Goal: Task Accomplishment & Management: Use online tool/utility

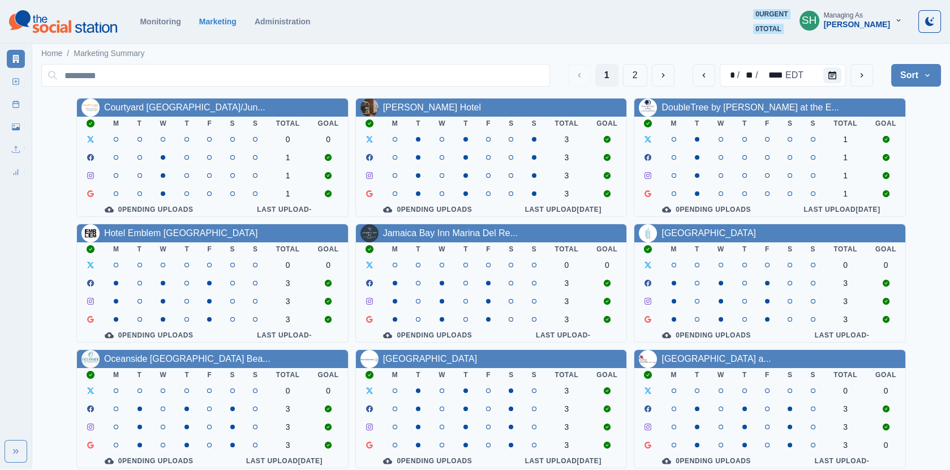
click at [874, 25] on div "[PERSON_NAME]" at bounding box center [857, 25] width 66 height 10
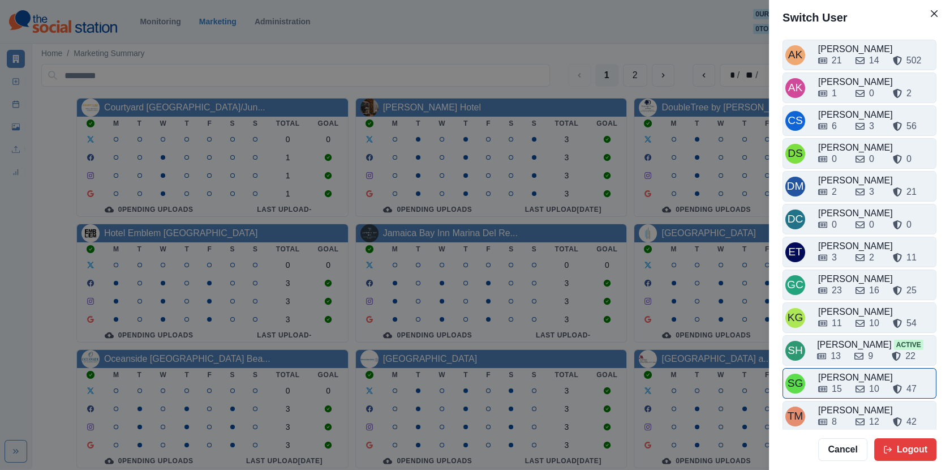
click at [842, 378] on div "15 10 47" at bounding box center [876, 387] width 115 height 18
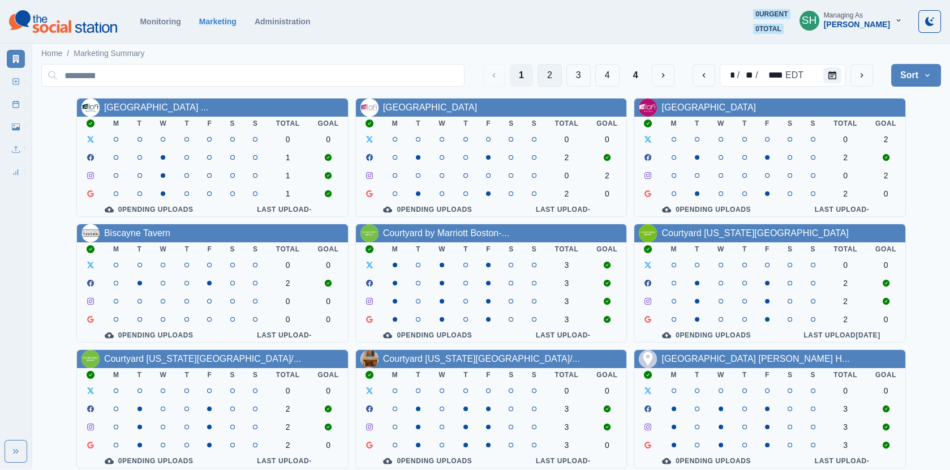
click at [553, 74] on button "2" at bounding box center [550, 75] width 24 height 23
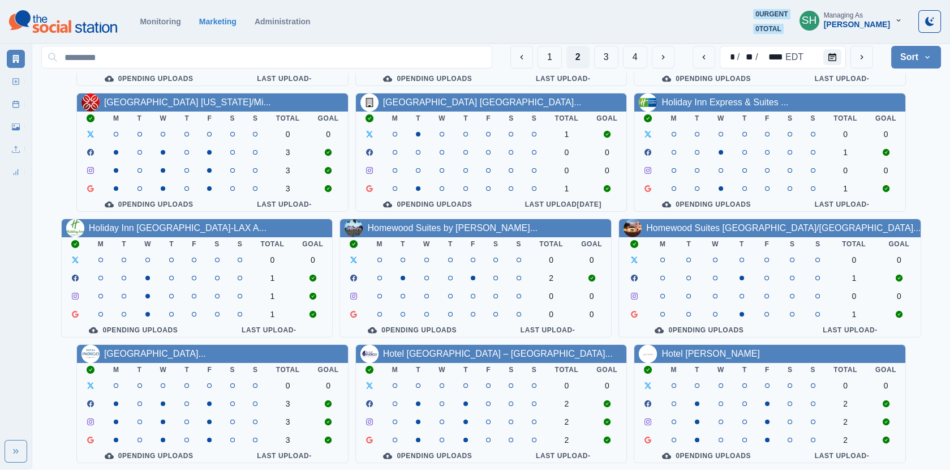
scroll to position [137, 0]
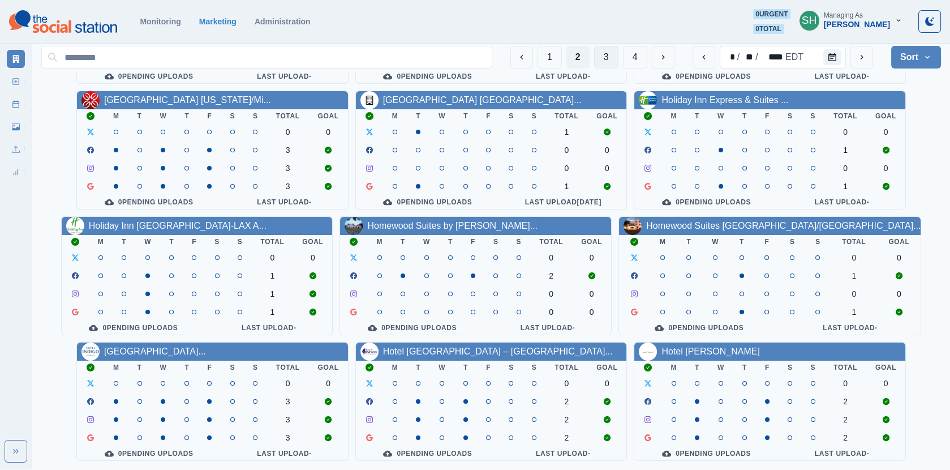
click at [598, 61] on button "3" at bounding box center [606, 57] width 24 height 23
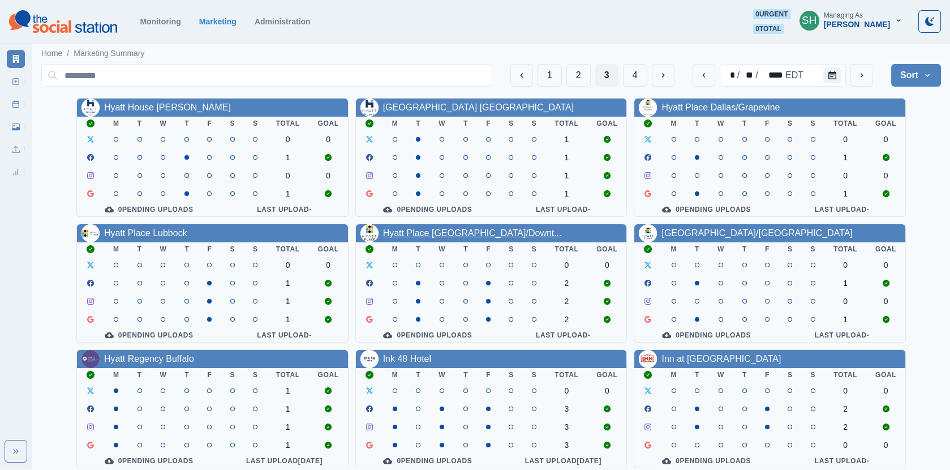
click at [465, 235] on link "Hyatt Place [GEOGRAPHIC_DATA]/Downt..." at bounding box center [472, 233] width 179 height 10
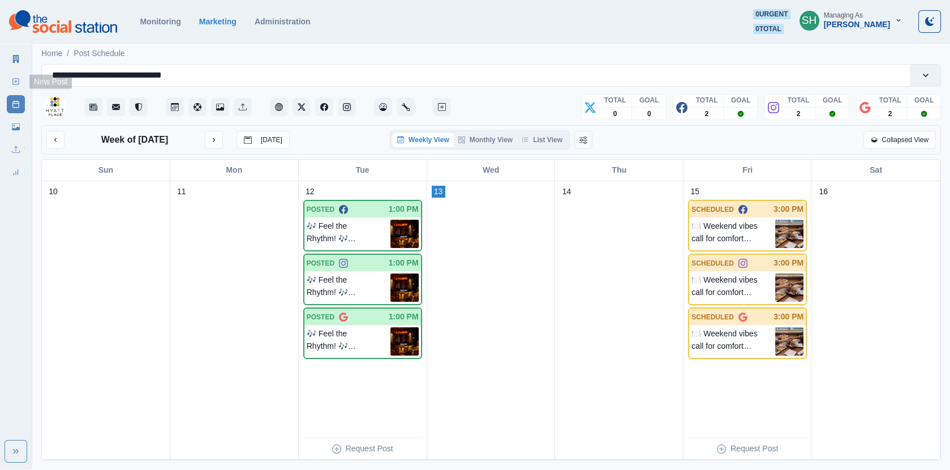
click at [22, 79] on link "New Post" at bounding box center [16, 81] width 18 height 18
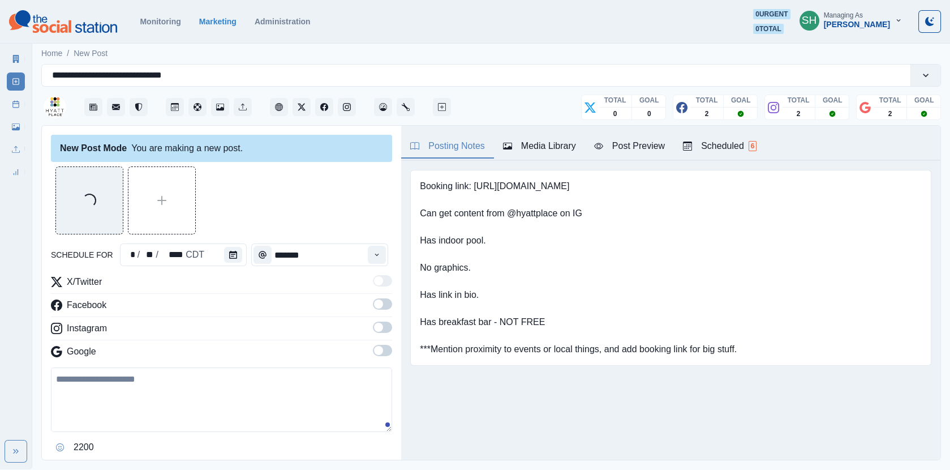
click at [182, 372] on textarea at bounding box center [221, 399] width 341 height 65
paste textarea "**********"
click at [69, 376] on textarea "**********" at bounding box center [222, 399] width 342 height 64
click at [52, 378] on textarea "**********" at bounding box center [222, 399] width 342 height 64
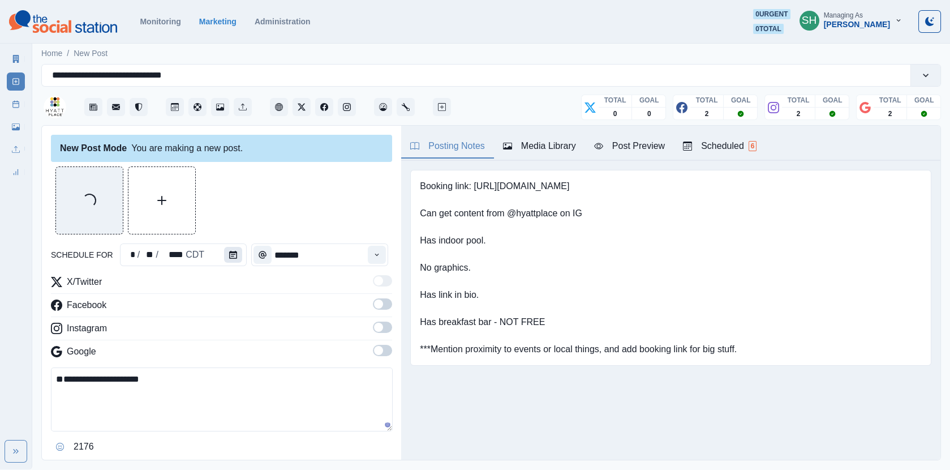
type textarea "**********"
click at [233, 254] on icon "Calendar" at bounding box center [233, 255] width 8 height 8
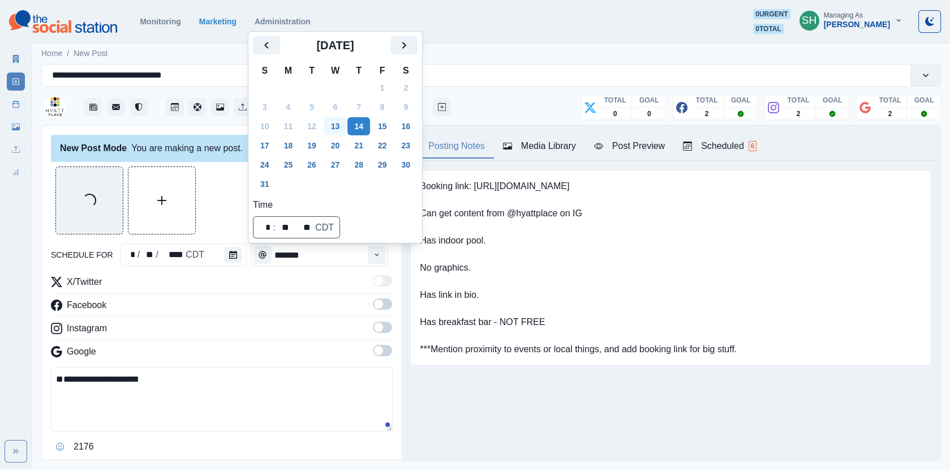
click at [341, 126] on button "13" at bounding box center [335, 126] width 23 height 18
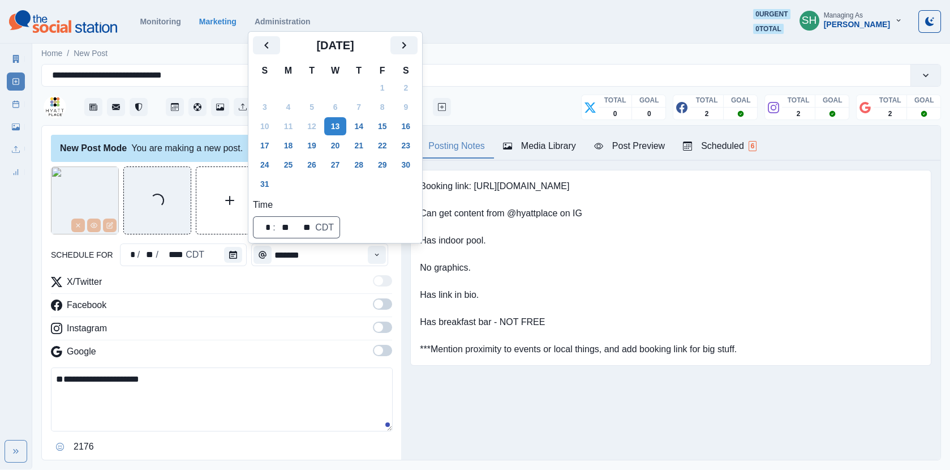
click at [329, 322] on div "Instagram" at bounding box center [221, 331] width 341 height 18
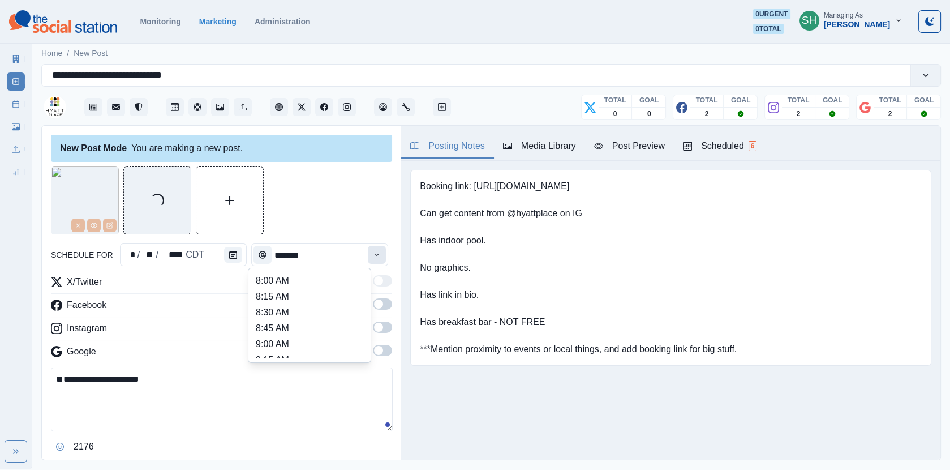
click at [374, 259] on button "Time" at bounding box center [377, 255] width 18 height 18
click at [278, 327] on li "12:00 PM" at bounding box center [309, 333] width 113 height 16
type input "********"
click at [383, 308] on span at bounding box center [382, 303] width 19 height 11
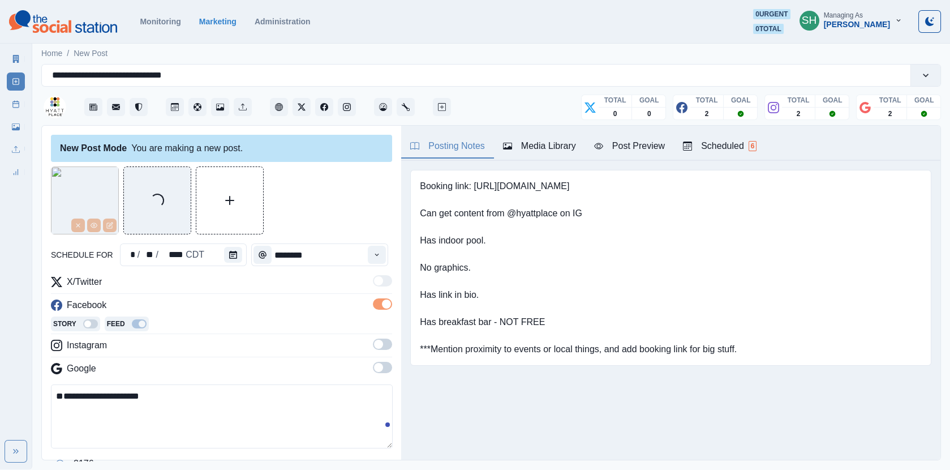
click at [376, 345] on span at bounding box center [378, 344] width 9 height 9
click at [382, 381] on span at bounding box center [378, 384] width 9 height 9
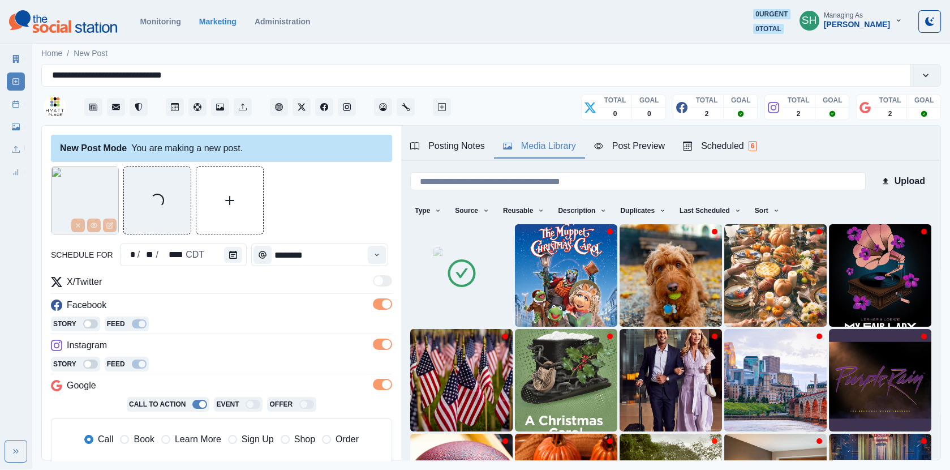
click at [563, 149] on div "Media Library" at bounding box center [539, 146] width 73 height 14
click at [619, 149] on div "Post Preview" at bounding box center [629, 146] width 71 height 14
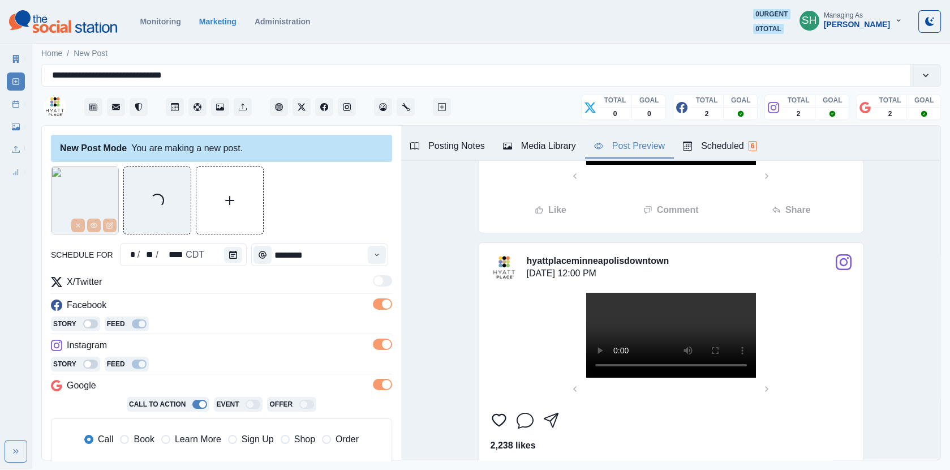
click at [645, 165] on video at bounding box center [671, 122] width 170 height 85
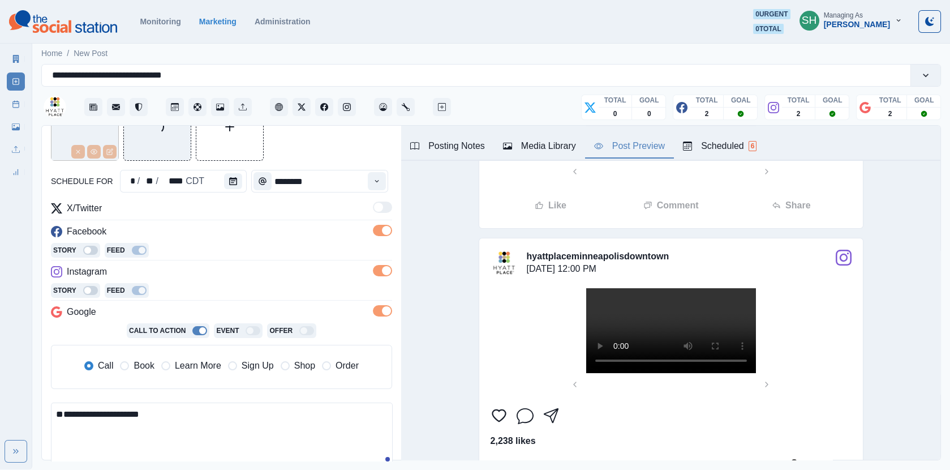
scroll to position [194, 0]
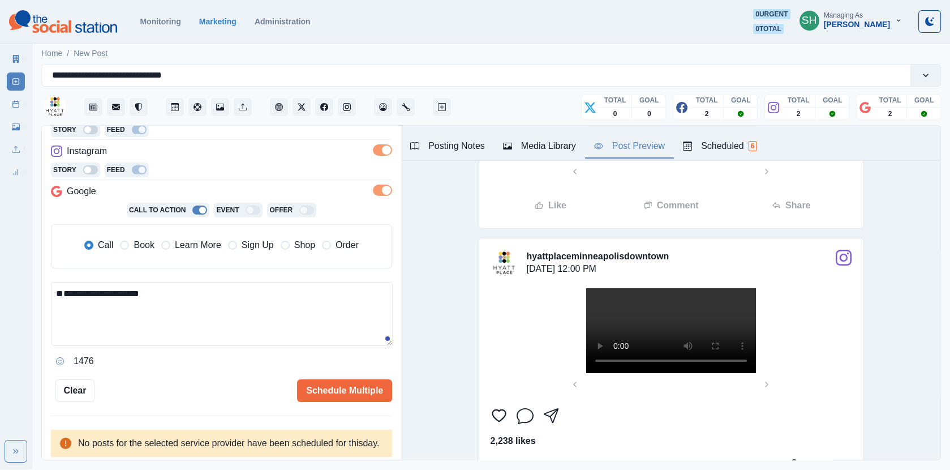
click at [133, 293] on textarea "**********" at bounding box center [222, 314] width 342 height 64
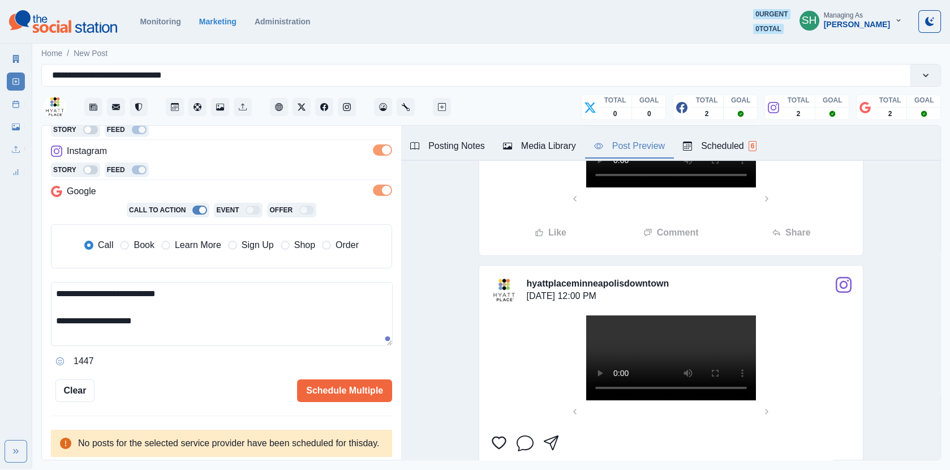
paste textarea "**********"
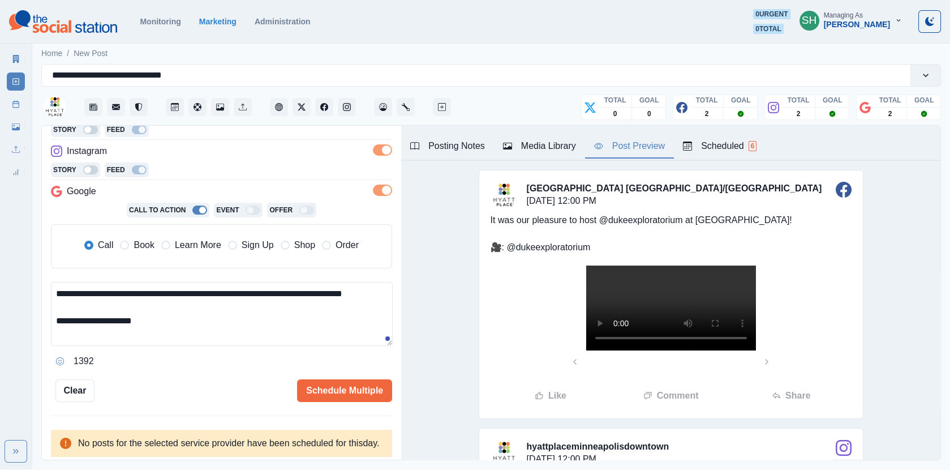
click at [255, 289] on textarea "**********" at bounding box center [222, 314] width 342 height 64
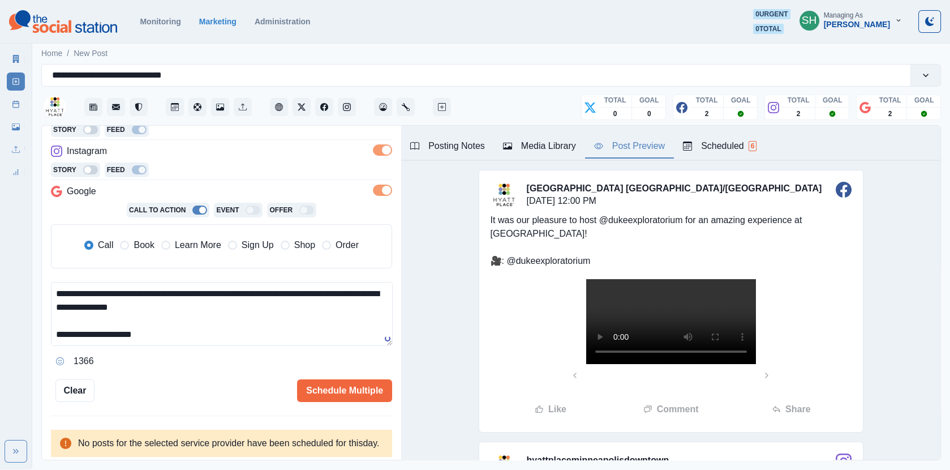
click at [242, 304] on textarea "**********" at bounding box center [222, 314] width 342 height 64
click at [136, 241] on span "Book" at bounding box center [144, 245] width 20 height 14
type textarea "**********"
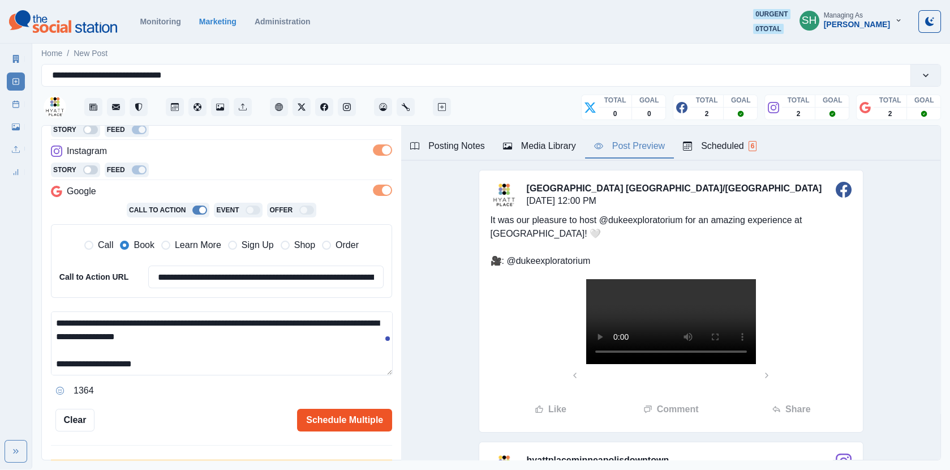
click at [341, 411] on button "Schedule Multiple" at bounding box center [344, 420] width 95 height 23
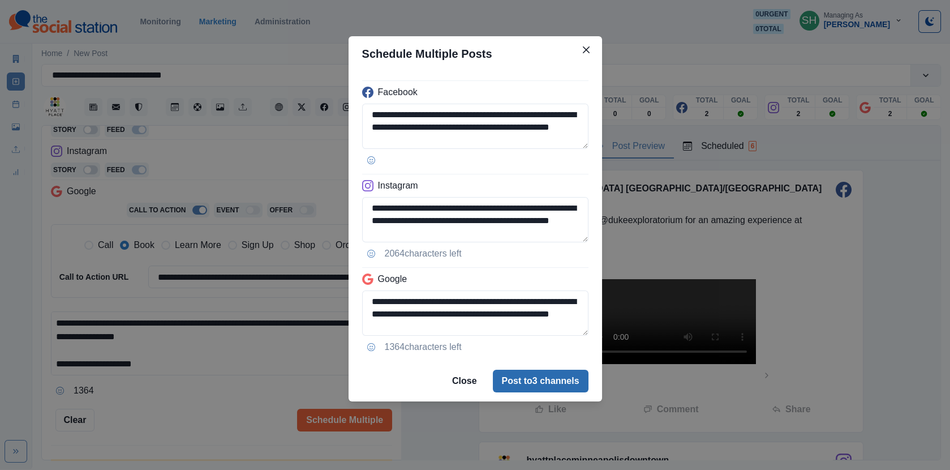
click at [512, 378] on button "Post to 3 channels" at bounding box center [541, 381] width 96 height 23
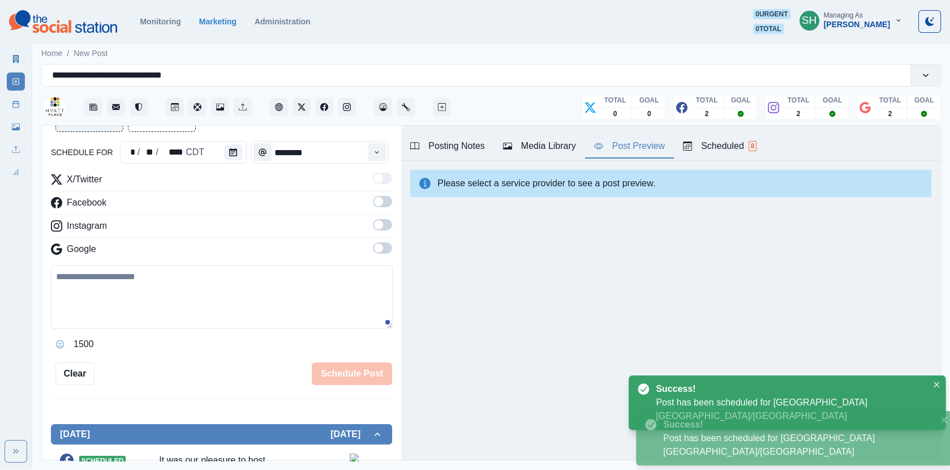
scroll to position [194, 0]
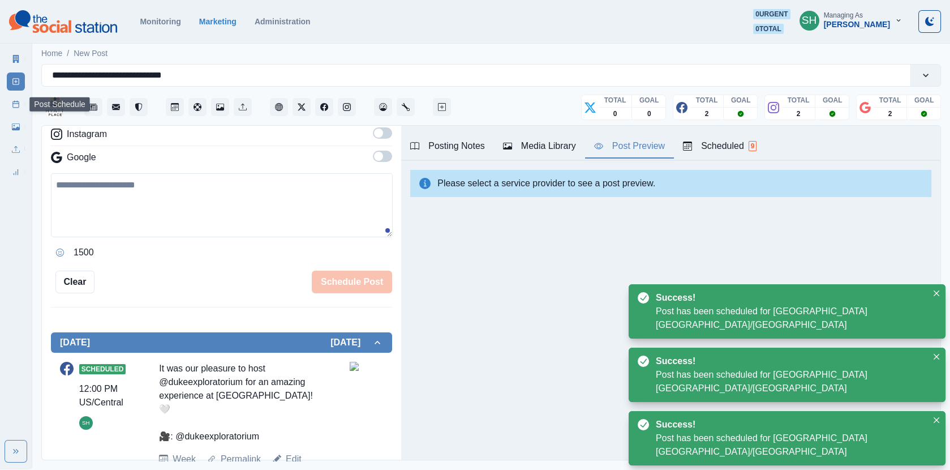
click at [20, 107] on link "Post Schedule" at bounding box center [16, 104] width 18 height 18
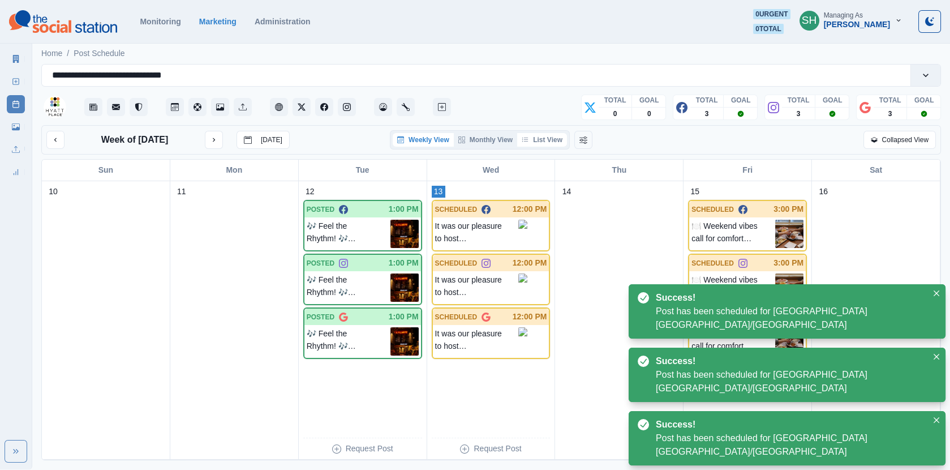
click at [541, 136] on button "List View" at bounding box center [542, 140] width 50 height 14
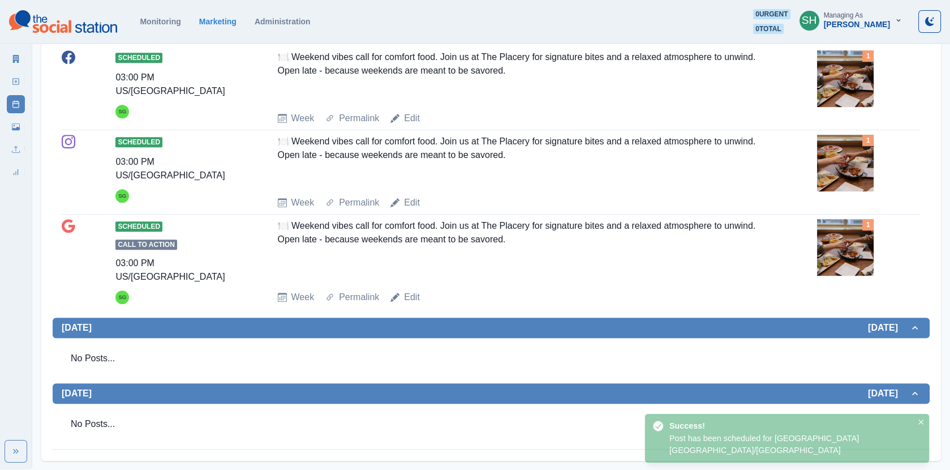
scroll to position [780, 0]
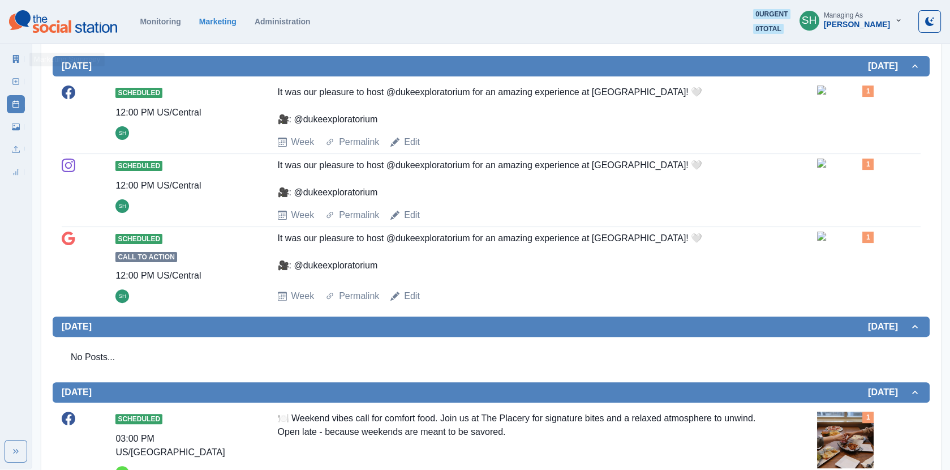
click at [8, 60] on link "Marketing Summary" at bounding box center [16, 59] width 18 height 18
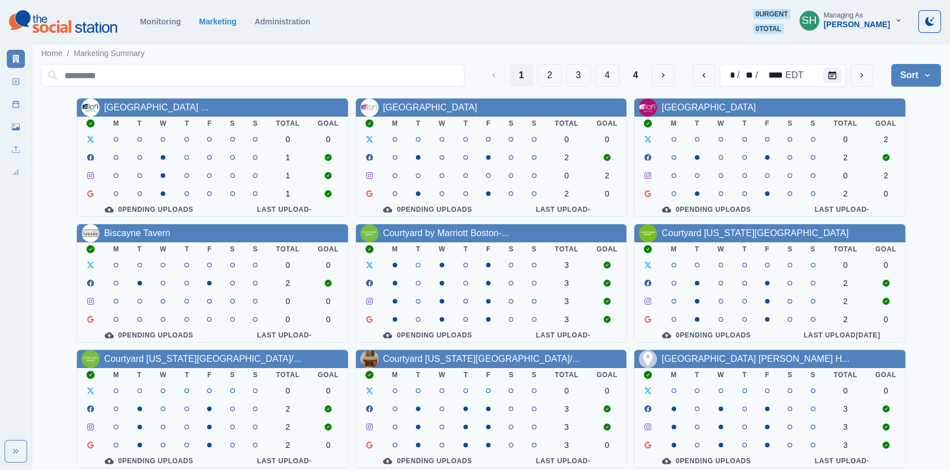
click at [838, 24] on div "[PERSON_NAME]" at bounding box center [857, 25] width 66 height 10
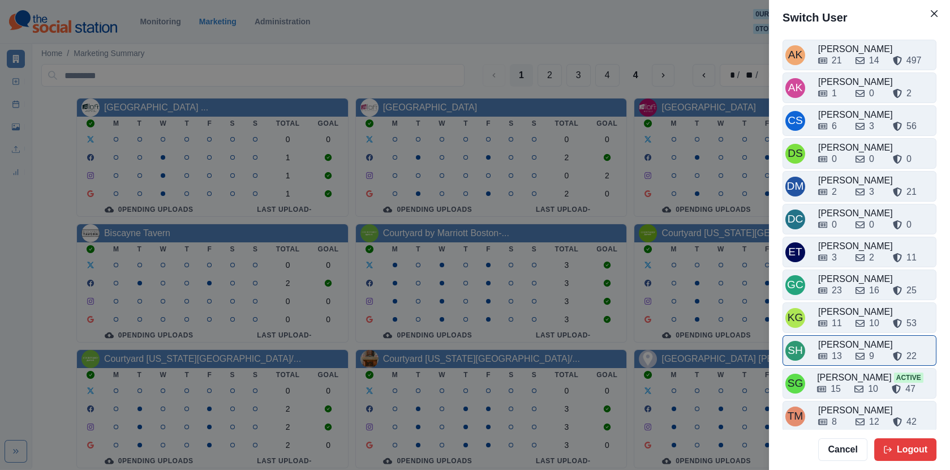
click at [852, 357] on div "13 9 22" at bounding box center [876, 356] width 115 height 14
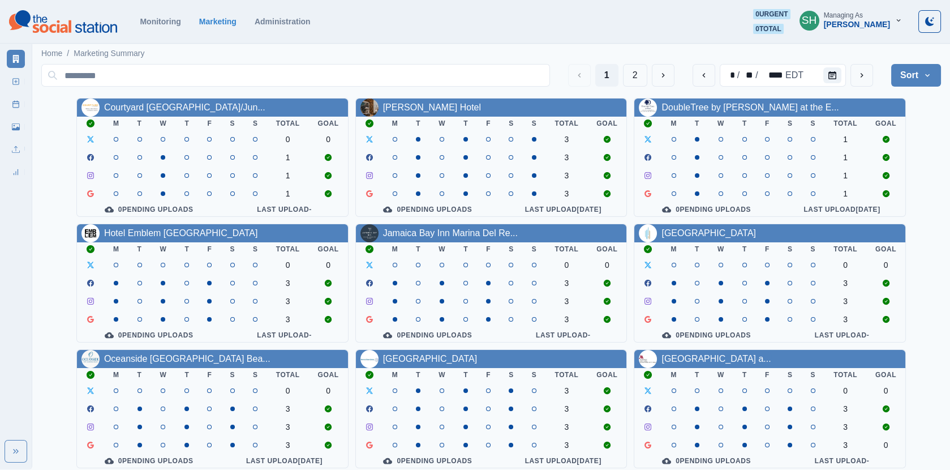
click at [851, 32] on div "SH Managing As [PERSON_NAME]" at bounding box center [851, 21] width 121 height 25
click at [851, 18] on div "Managing As" at bounding box center [843, 15] width 39 height 8
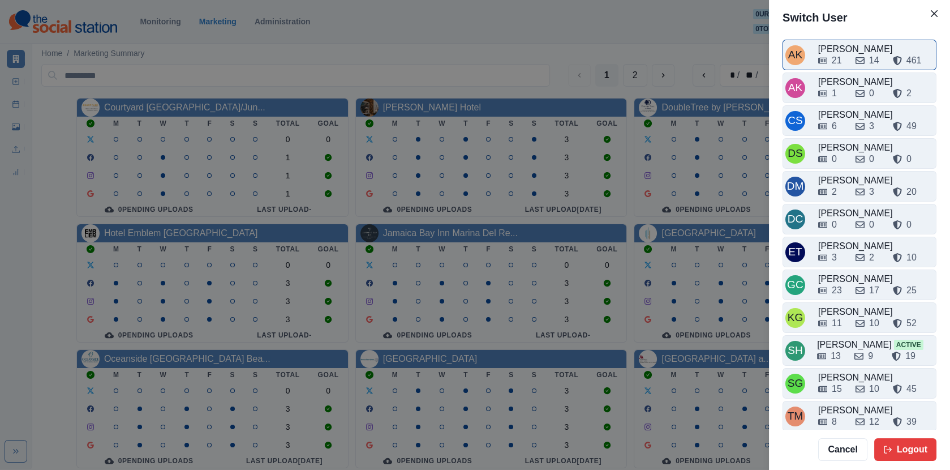
click at [850, 53] on div "21 14 461" at bounding box center [876, 58] width 115 height 18
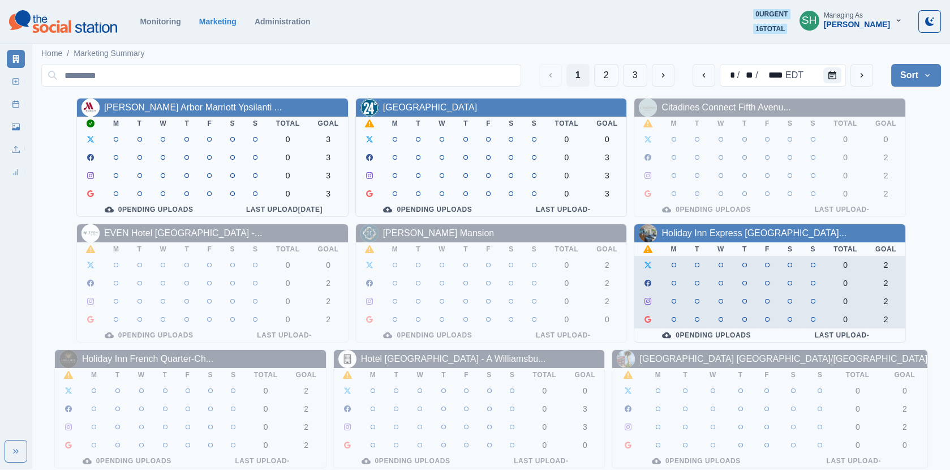
scroll to position [137, 0]
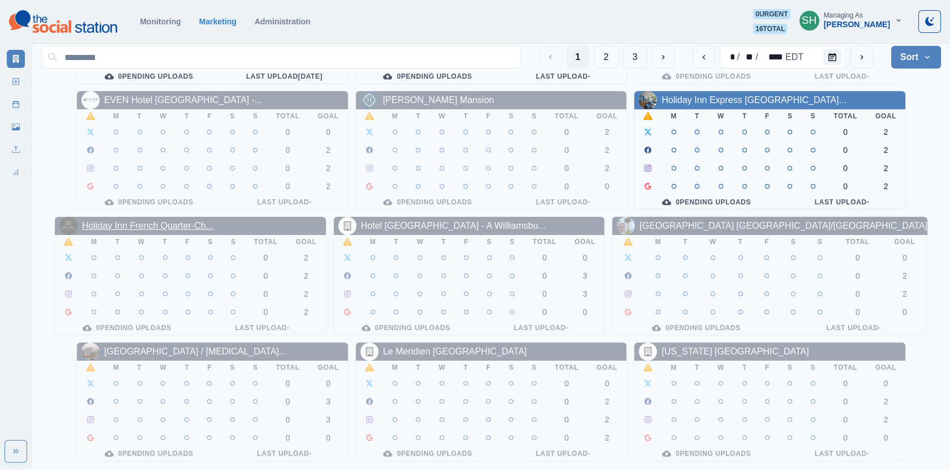
click at [186, 222] on link "Holiday Inn French Quarter-Ch..." at bounding box center [147, 226] width 131 height 10
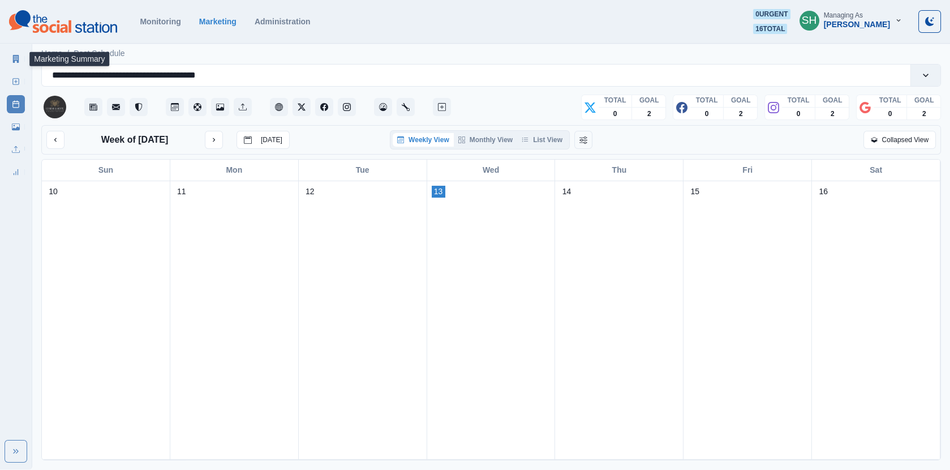
click at [17, 55] on icon at bounding box center [16, 59] width 8 height 8
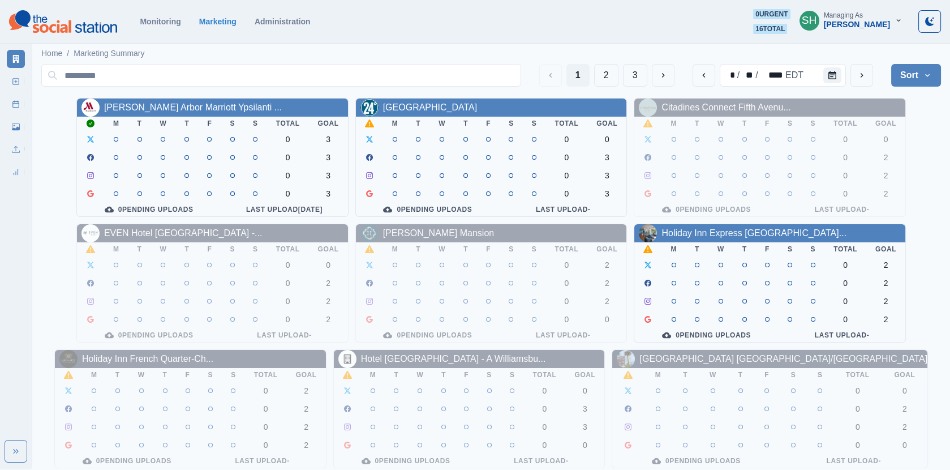
click at [842, 24] on div "[PERSON_NAME]" at bounding box center [857, 25] width 66 height 10
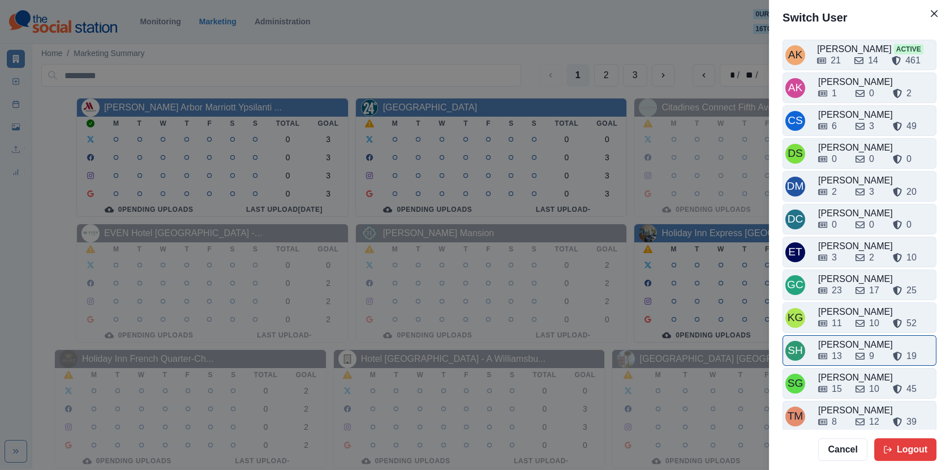
click at [839, 349] on div "13" at bounding box center [837, 356] width 10 height 14
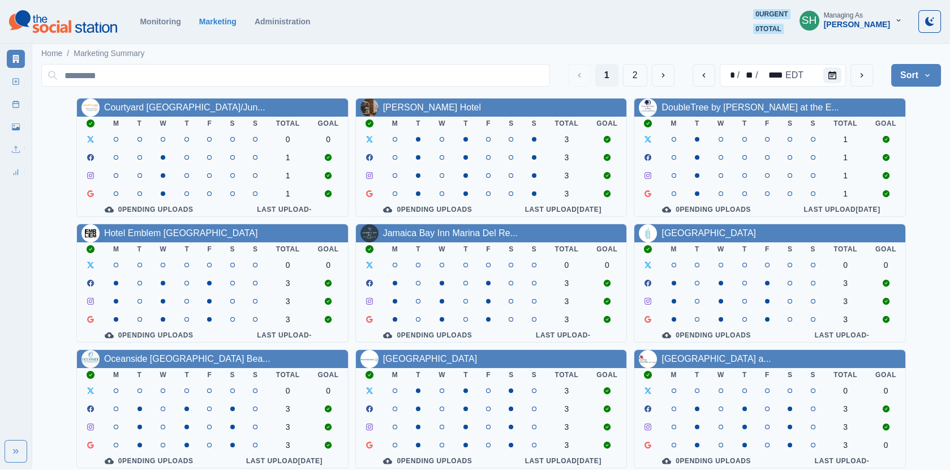
click at [866, 24] on div "[PERSON_NAME]" at bounding box center [857, 25] width 66 height 10
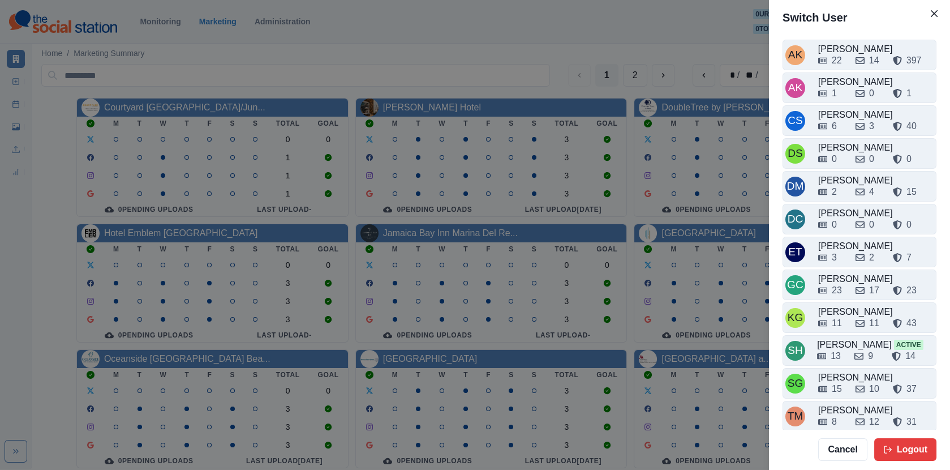
click at [614, 243] on div "Switch User AK [PERSON_NAME] 22 14 397 AK [PERSON_NAME] 1 0 1 CS Crizalyn Servi…" at bounding box center [475, 235] width 950 height 470
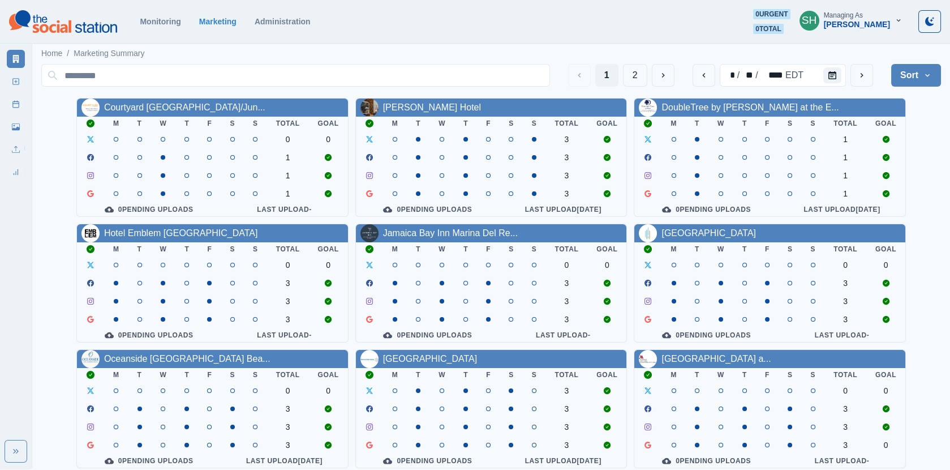
click at [846, 32] on div "SH Managing As [PERSON_NAME]" at bounding box center [851, 21] width 121 height 25
click at [852, 12] on div "Managing As" at bounding box center [843, 15] width 39 height 8
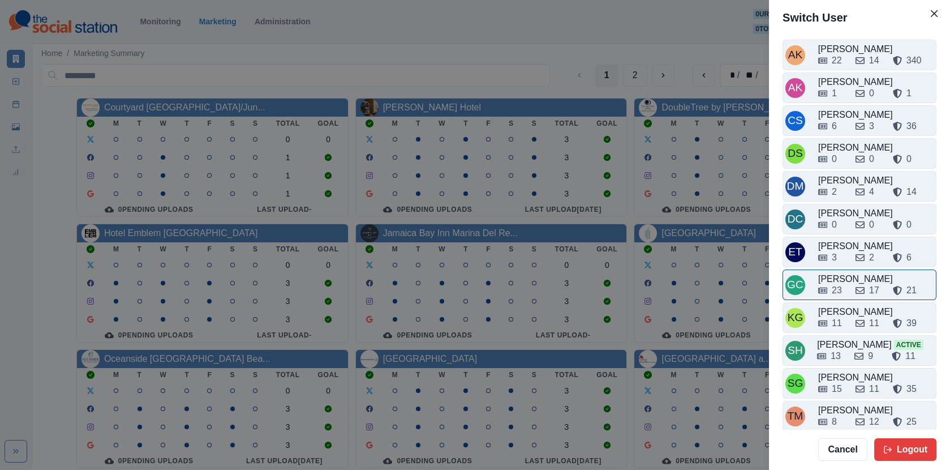
click at [850, 291] on div "23 17 21" at bounding box center [876, 291] width 115 height 14
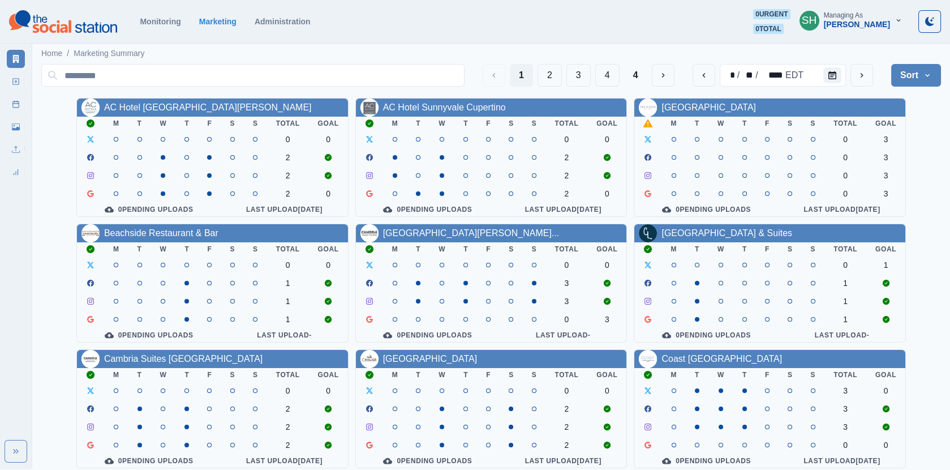
click at [861, 23] on div "[PERSON_NAME]" at bounding box center [857, 25] width 66 height 10
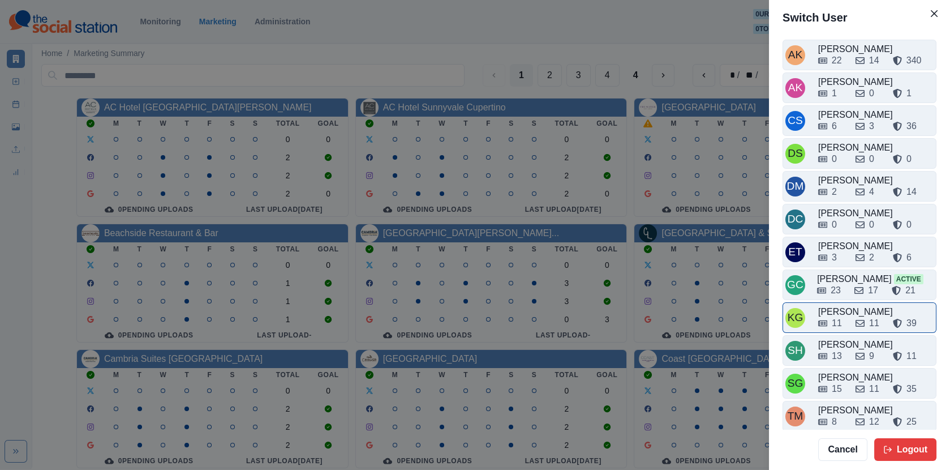
click at [844, 312] on div "11 11 39" at bounding box center [876, 321] width 115 height 18
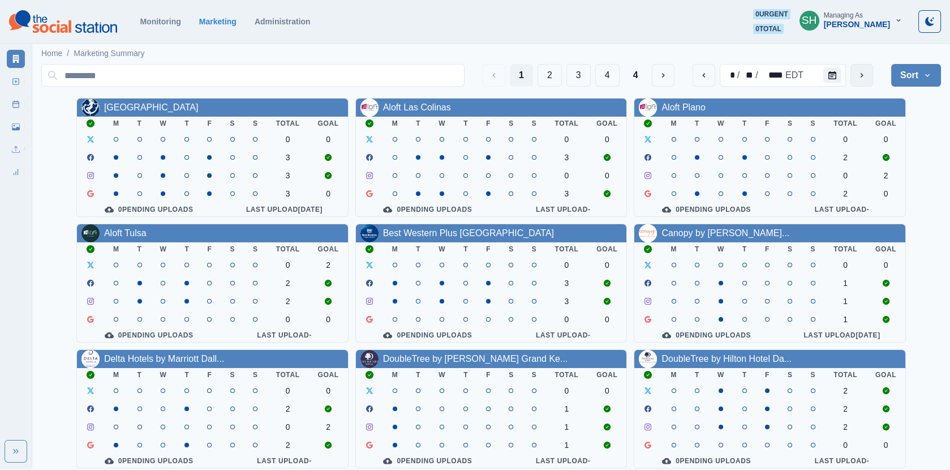
click at [858, 78] on icon "next" at bounding box center [862, 75] width 9 height 9
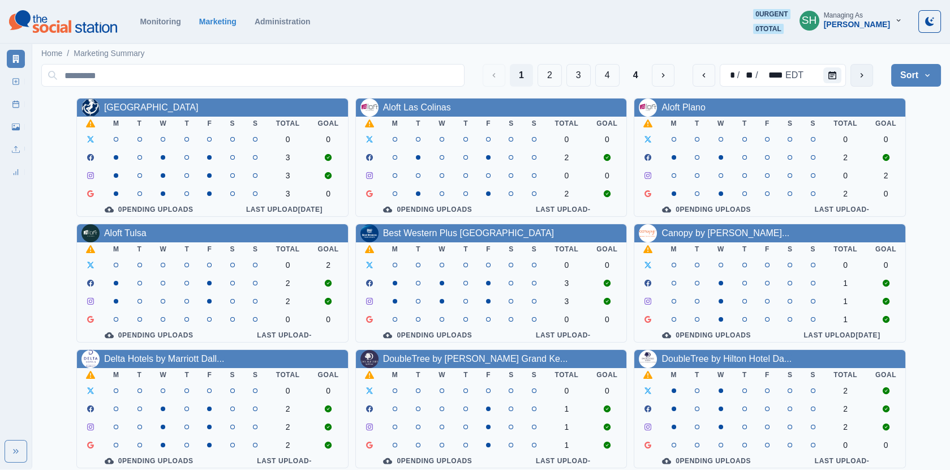
click at [858, 78] on icon "next" at bounding box center [862, 75] width 9 height 9
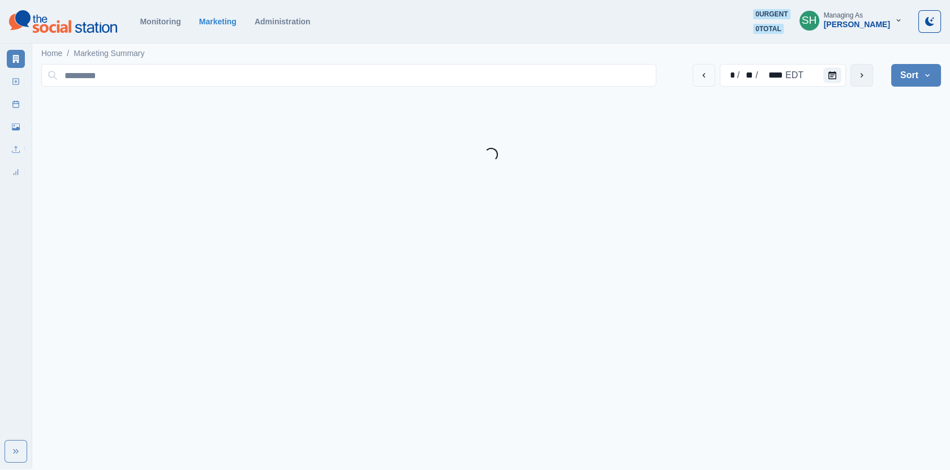
click at [858, 78] on icon "next" at bounding box center [862, 75] width 9 height 9
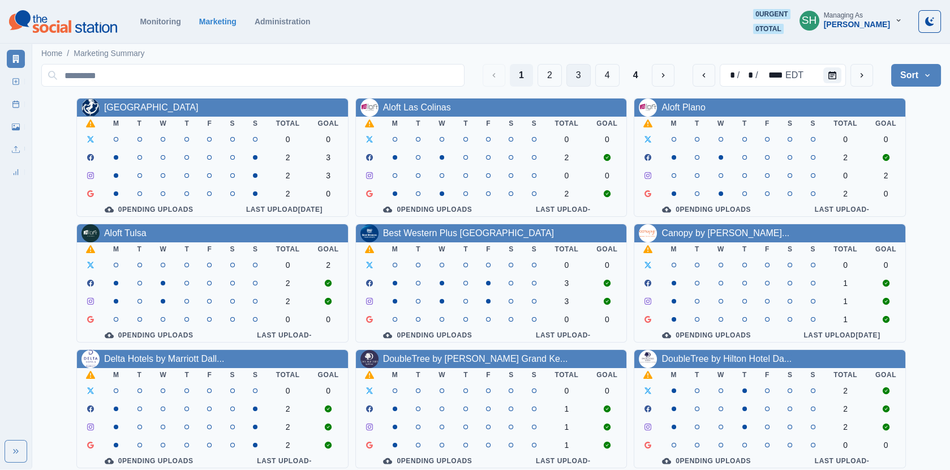
click at [583, 77] on button "3" at bounding box center [579, 75] width 24 height 23
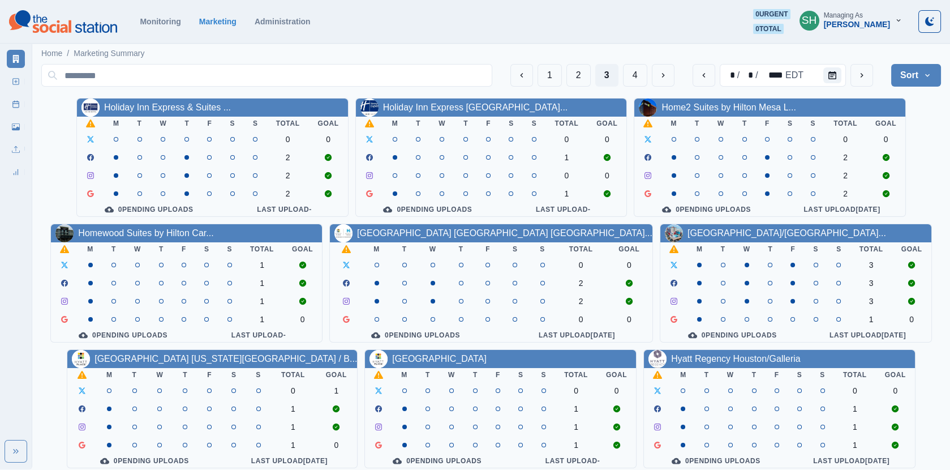
scroll to position [137, 0]
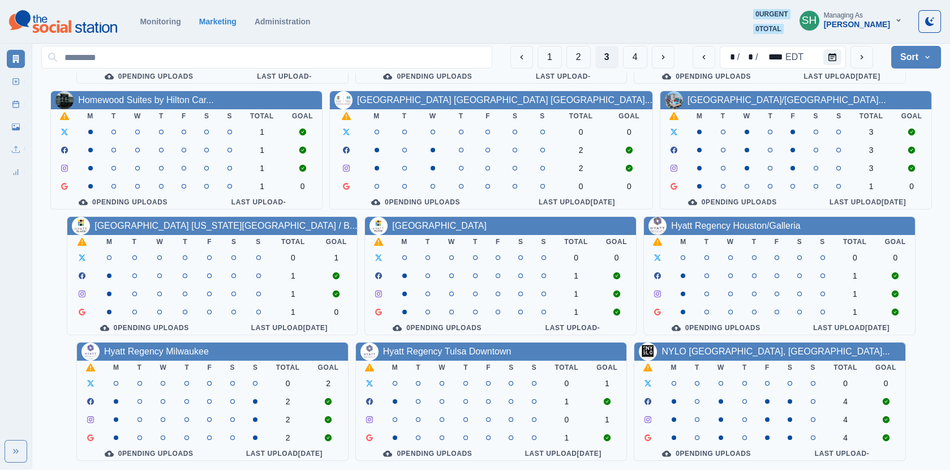
click at [856, 53] on button "next" at bounding box center [862, 57] width 23 height 23
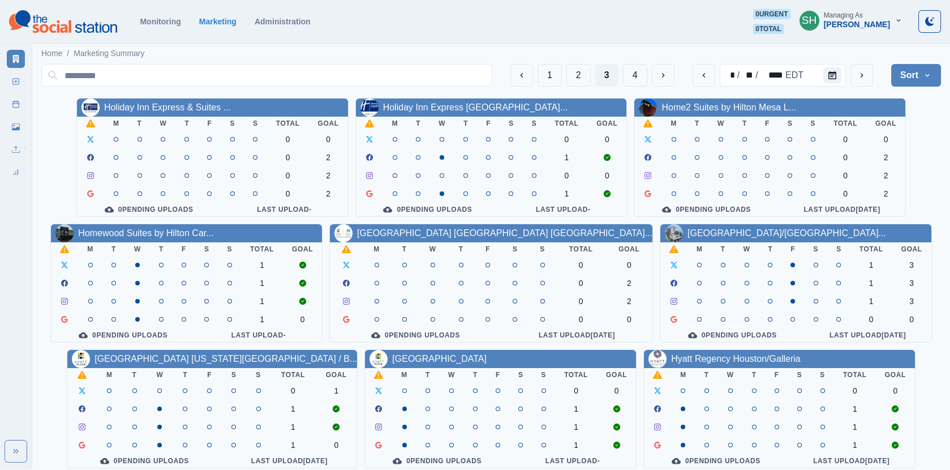
scroll to position [137, 0]
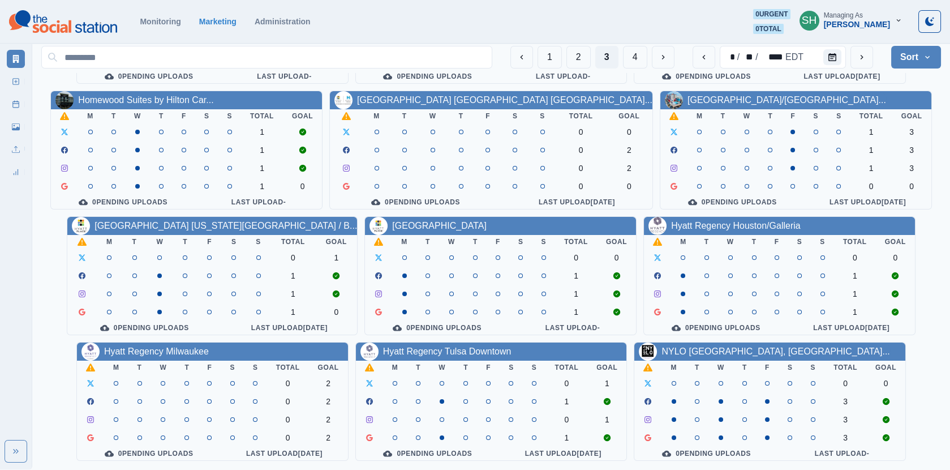
click at [864, 71] on div "1 2 3 4 * / ** / **** EDT Sort Client Name Uploads Pending Post Approval" at bounding box center [491, 57] width 900 height 32
click at [864, 59] on icon "next" at bounding box center [862, 57] width 9 height 9
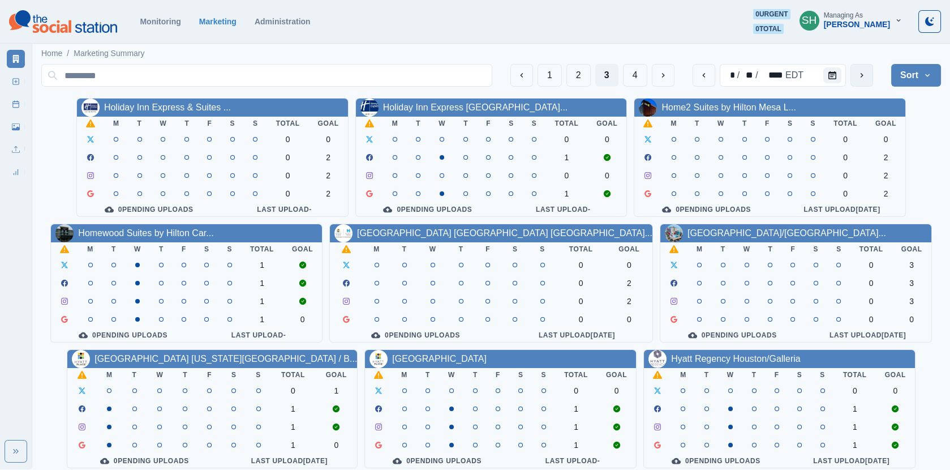
click at [864, 59] on div "1 2 3 4 * / ** / **** EDT Sort Client Name Uploads Pending Post Approval" at bounding box center [491, 75] width 900 height 32
click at [864, 72] on icon "next" at bounding box center [862, 75] width 9 height 9
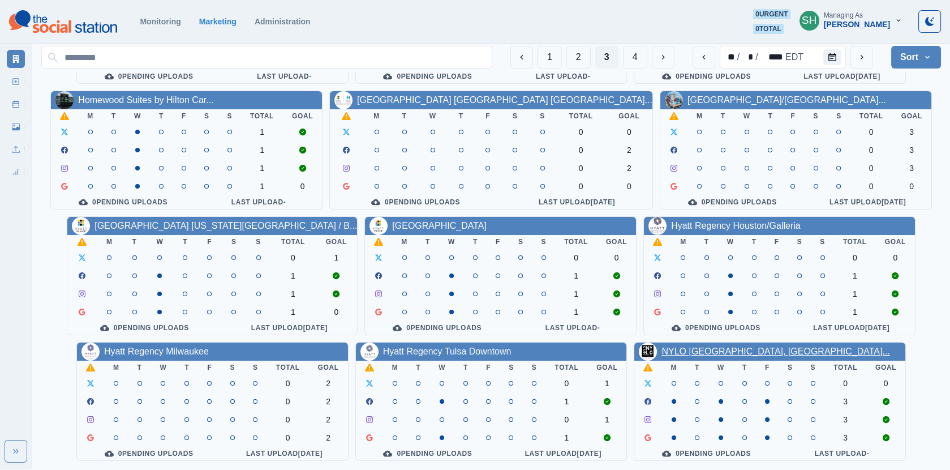
click at [696, 350] on link "NYLO [GEOGRAPHIC_DATA], [GEOGRAPHIC_DATA]..." at bounding box center [776, 351] width 228 height 10
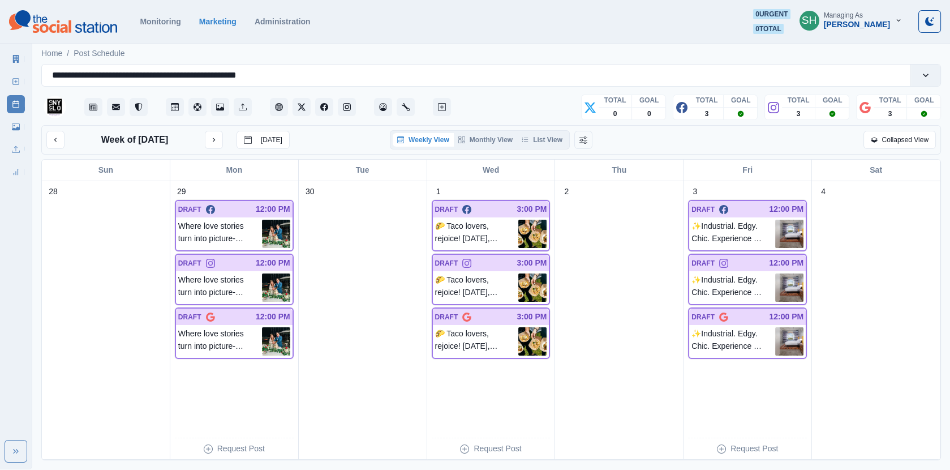
click at [16, 50] on link "Marketing Summary" at bounding box center [16, 59] width 18 height 18
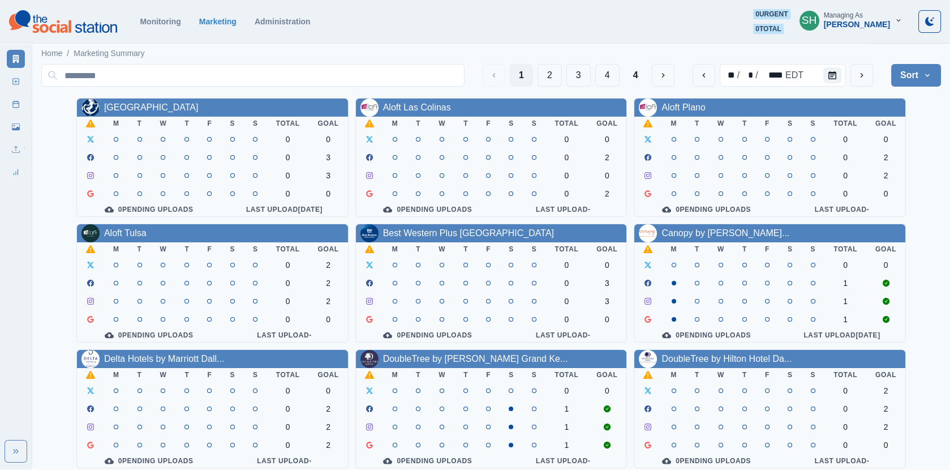
click at [839, 18] on div "Managing As" at bounding box center [843, 15] width 39 height 8
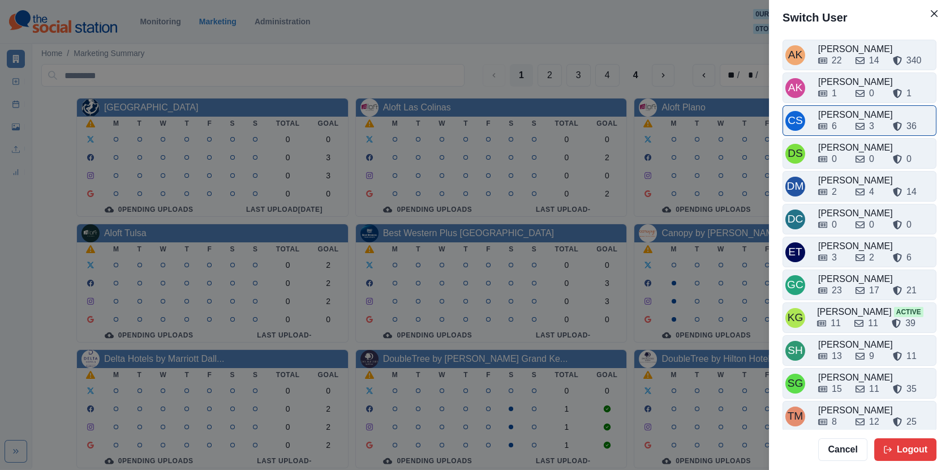
click at [839, 126] on div "6" at bounding box center [833, 126] width 28 height 14
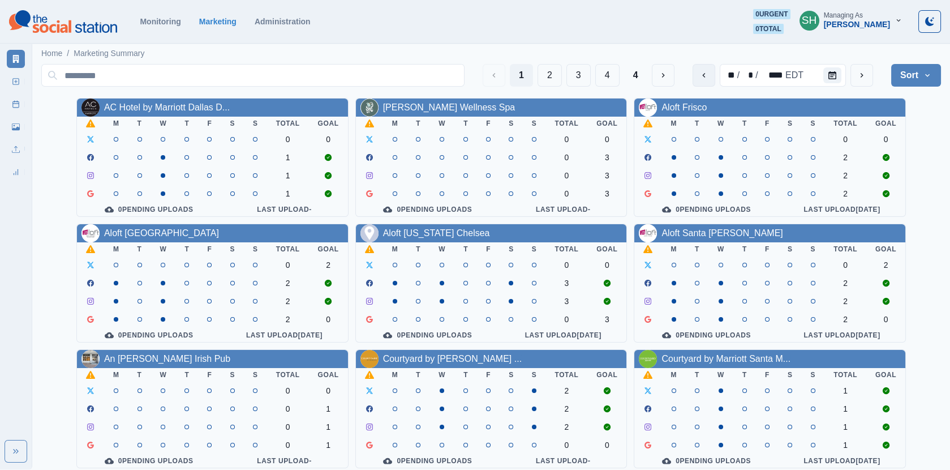
click at [713, 69] on button "previous" at bounding box center [704, 75] width 23 height 23
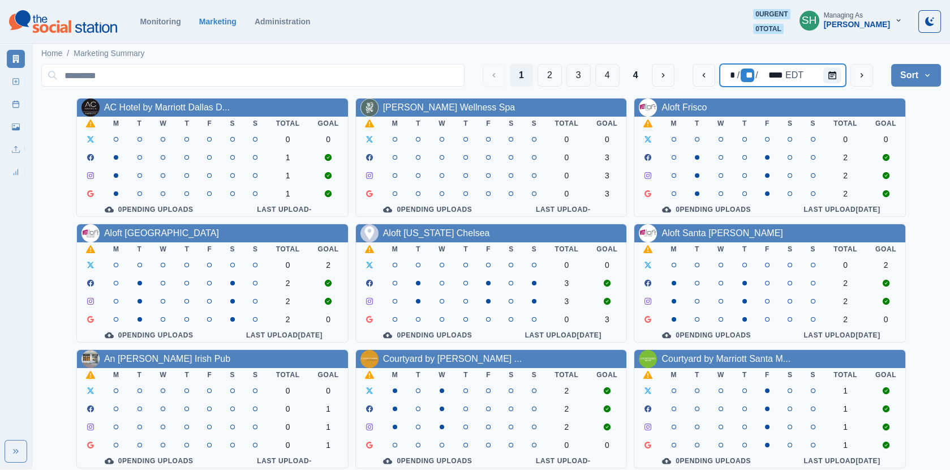
click at [746, 74] on div "**" at bounding box center [748, 75] width 14 height 14
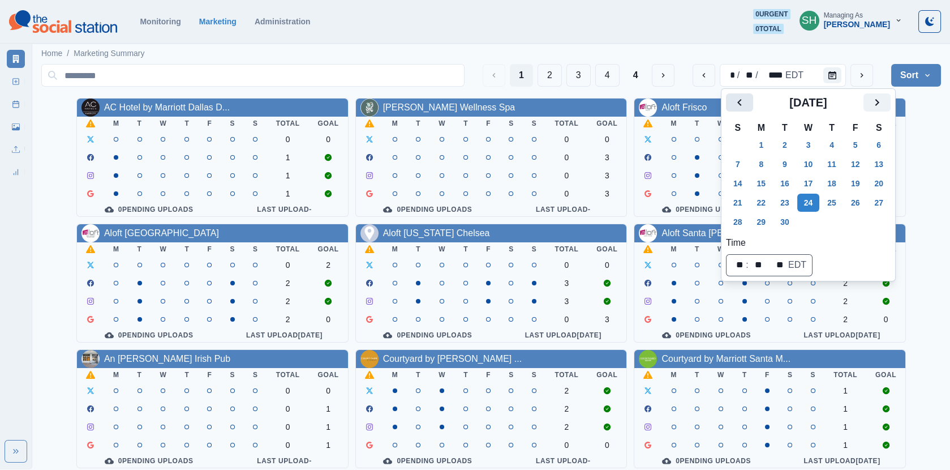
click at [738, 104] on icon "Previous" at bounding box center [740, 103] width 14 height 14
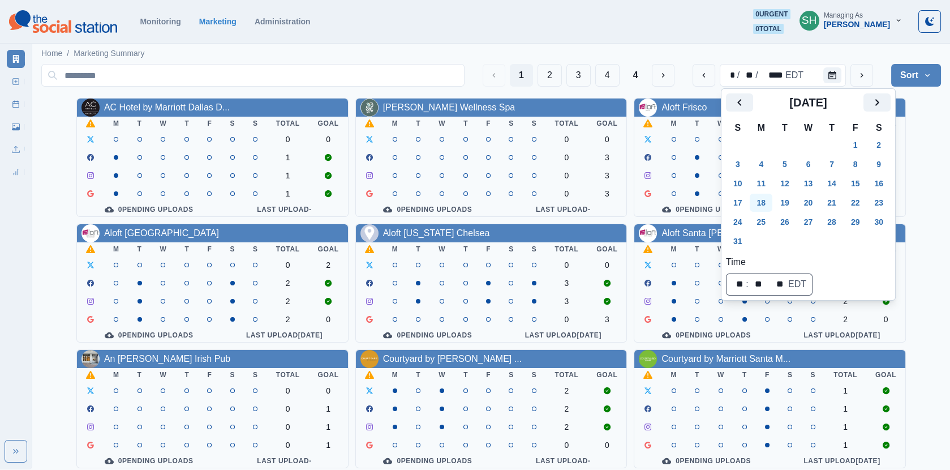
click at [765, 204] on button "18" at bounding box center [761, 203] width 23 height 18
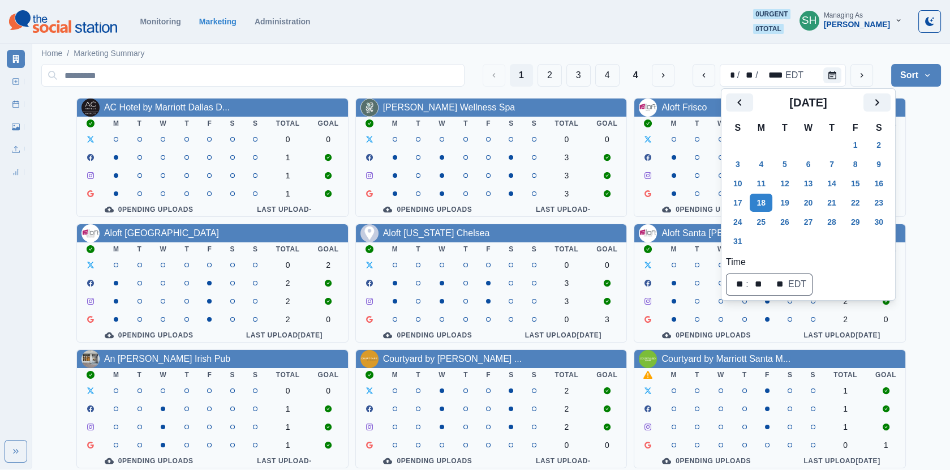
click at [948, 165] on main "Home / Marketing Summary 1 2 3 4 4 * / ** / **** EDT Sort Client Name Uploads P…" at bounding box center [491, 322] width 918 height 562
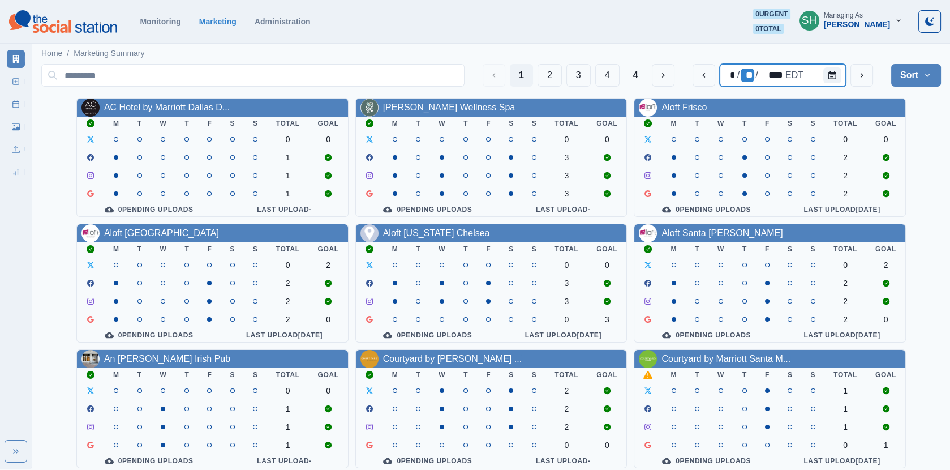
scroll to position [137, 0]
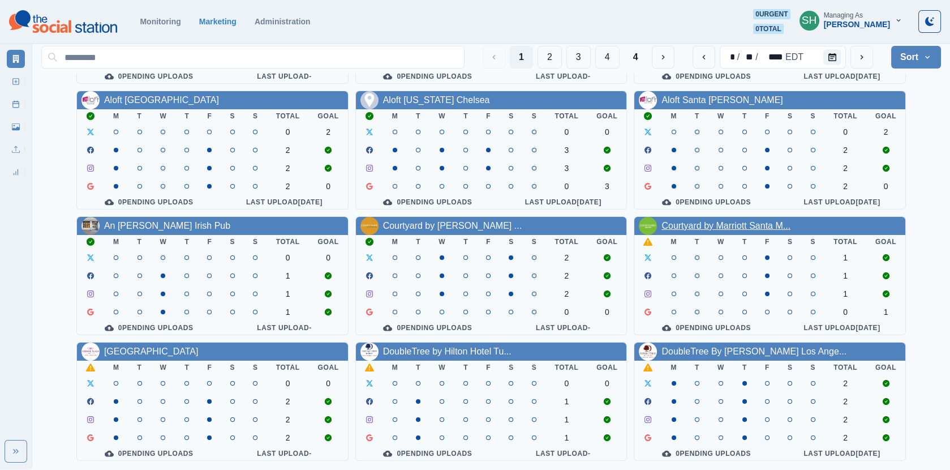
click at [721, 221] on link "Courtyard by Marriott Santa M..." at bounding box center [726, 226] width 129 height 10
